Goal: Find specific page/section

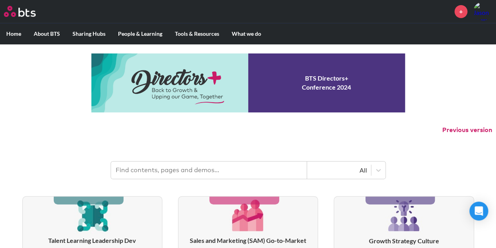
drag, startPoint x: 180, startPoint y: 175, endPoint x: 175, endPoint y: 177, distance: 6.0
click at [178, 175] on input "text" at bounding box center [209, 169] width 196 height 17
type input "ilead"
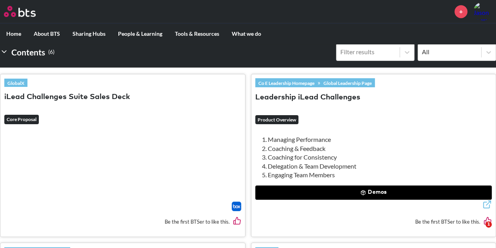
scroll to position [235, 0]
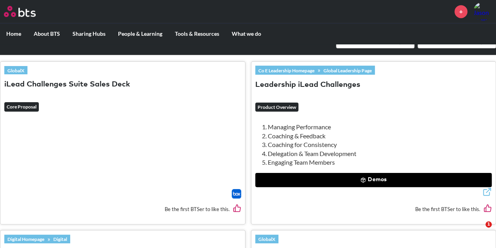
click at [344, 182] on button "Demos" at bounding box center [373, 180] width 237 height 14
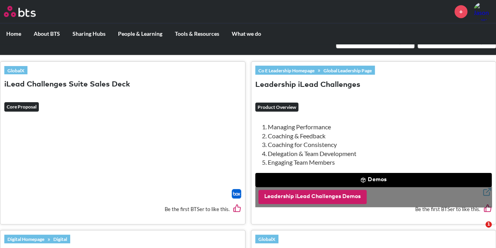
click at [340, 193] on button "Leadership iLead Challenges Demos" at bounding box center [313, 196] width 108 height 14
